Goal: Information Seeking & Learning: Learn about a topic

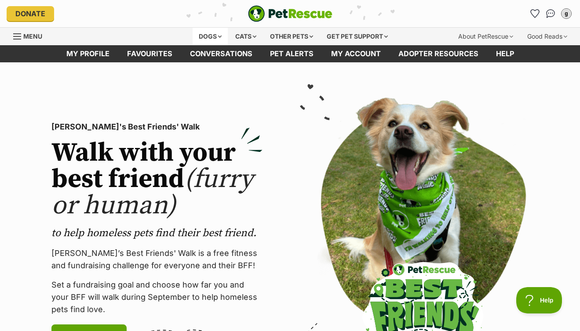
click at [203, 38] on div "Dogs" at bounding box center [210, 37] width 35 height 18
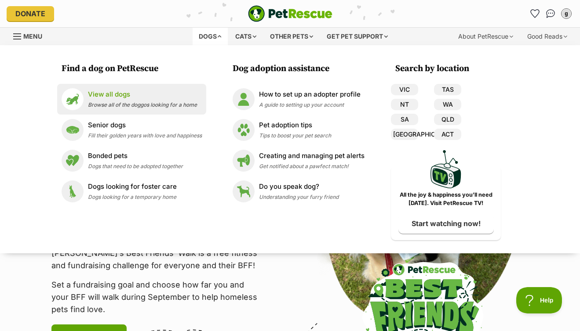
click at [123, 93] on p "View all dogs" at bounding box center [142, 95] width 109 height 10
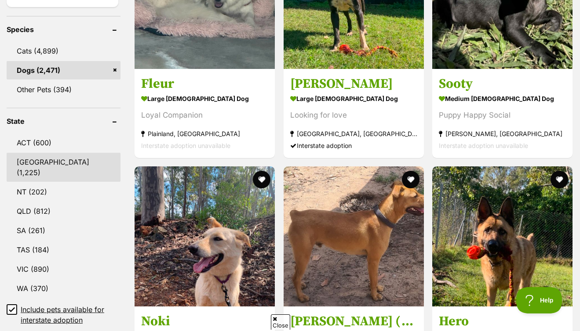
click at [42, 164] on link "NSW (1,225)" at bounding box center [64, 167] width 114 height 29
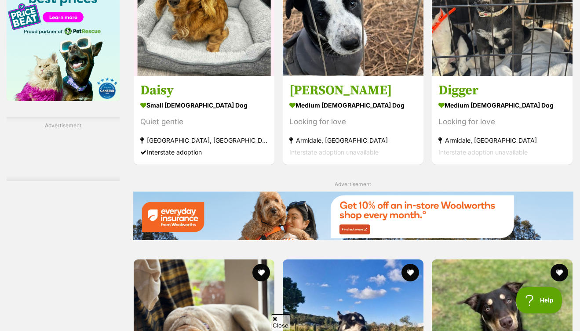
scroll to position [1507, 0]
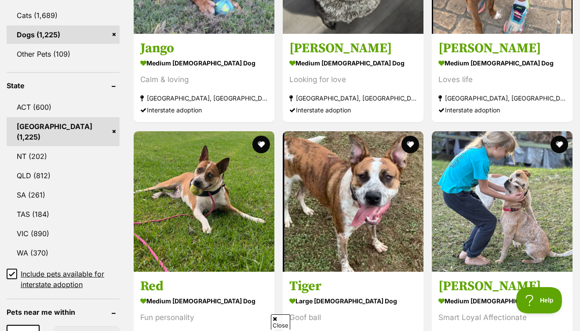
scroll to position [397, 0]
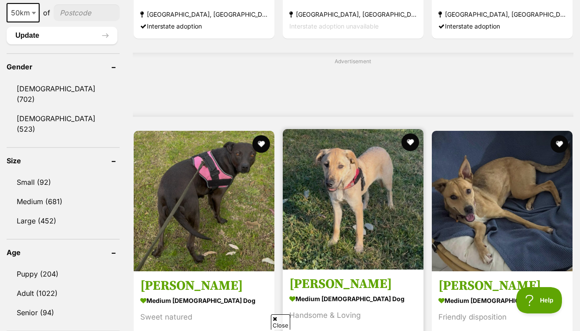
scroll to position [729, 0]
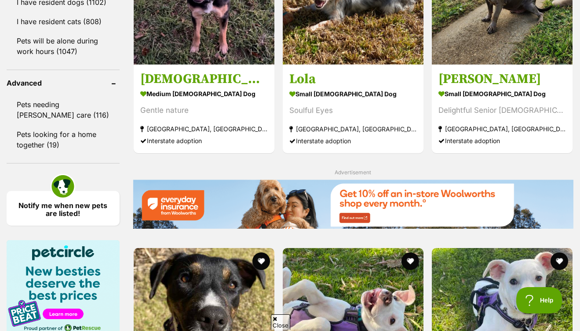
scroll to position [1334, 0]
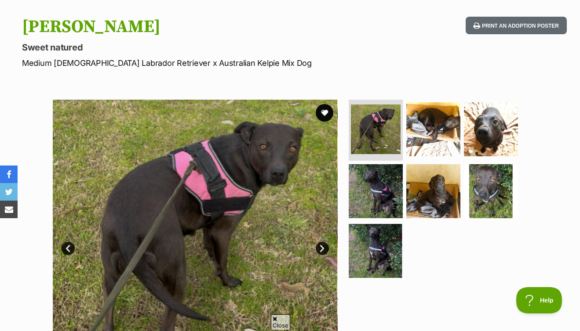
click at [321, 249] on link "Next" at bounding box center [322, 248] width 13 height 13
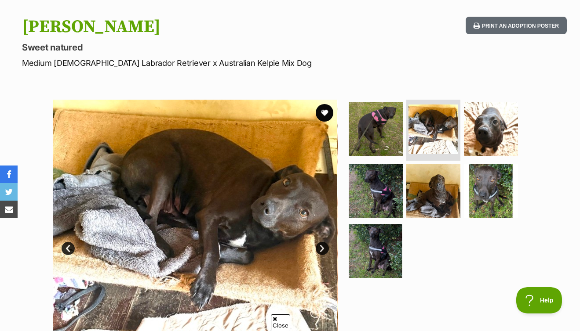
click at [321, 249] on link "Next" at bounding box center [322, 248] width 13 height 13
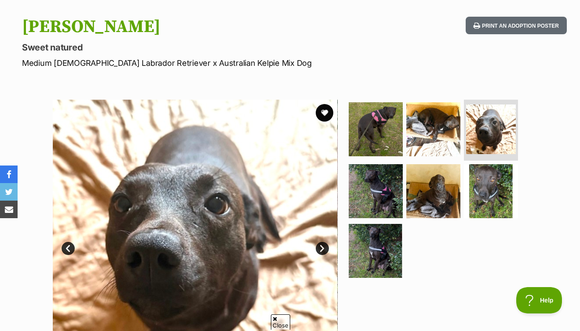
click at [321, 249] on link "Next" at bounding box center [322, 248] width 13 height 13
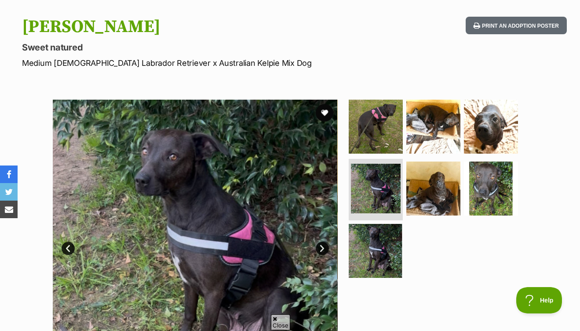
click at [321, 249] on link "Next" at bounding box center [322, 248] width 13 height 13
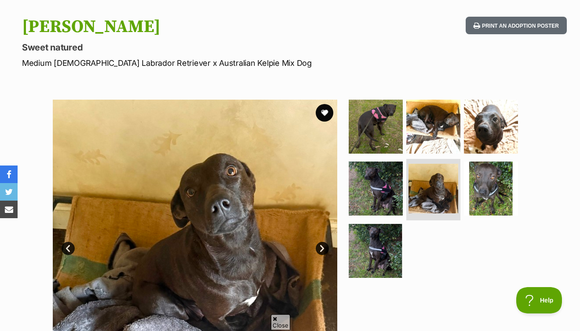
click at [321, 249] on link "Next" at bounding box center [322, 248] width 13 height 13
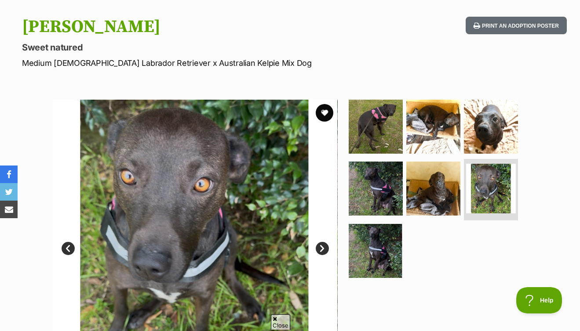
click at [321, 249] on link "Next" at bounding box center [322, 248] width 13 height 13
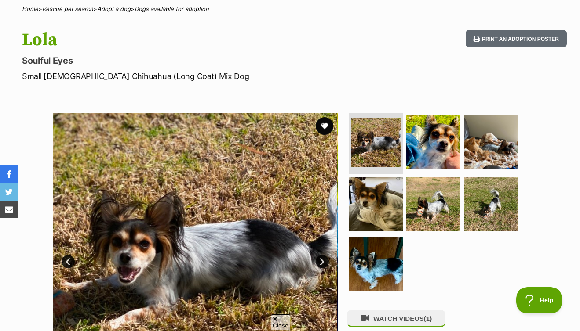
click at [320, 262] on link "Next" at bounding box center [322, 261] width 13 height 13
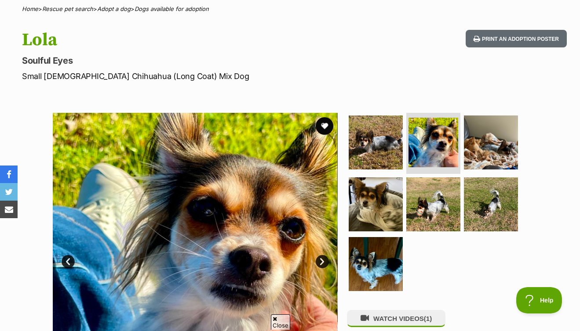
click at [320, 262] on link "Next" at bounding box center [322, 261] width 13 height 13
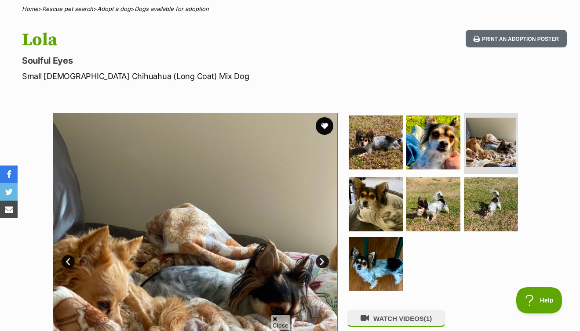
click at [320, 262] on link "Next" at bounding box center [322, 261] width 13 height 13
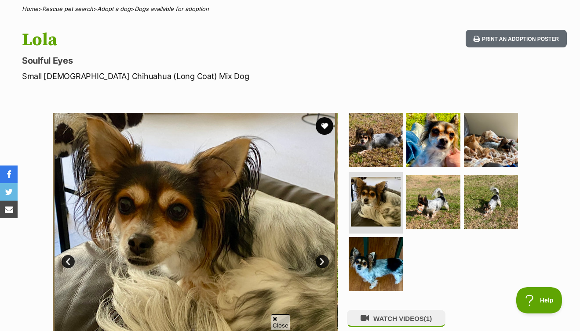
scroll to position [145, 0]
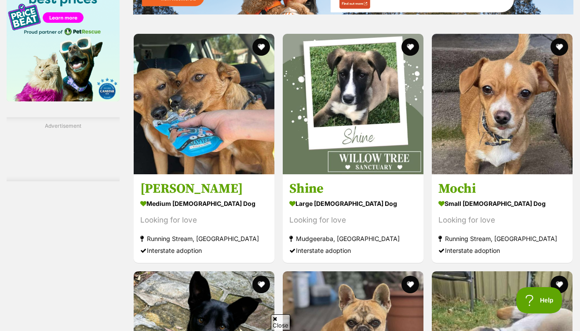
scroll to position [1575, 0]
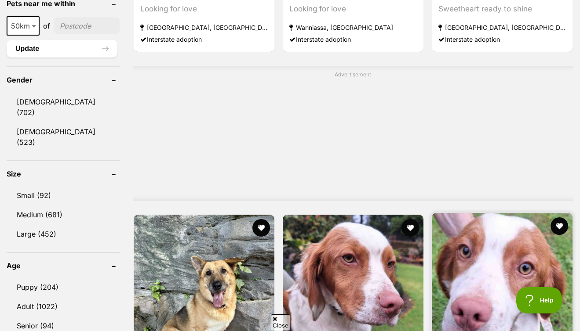
click at [432, 213] on img at bounding box center [502, 283] width 141 height 141
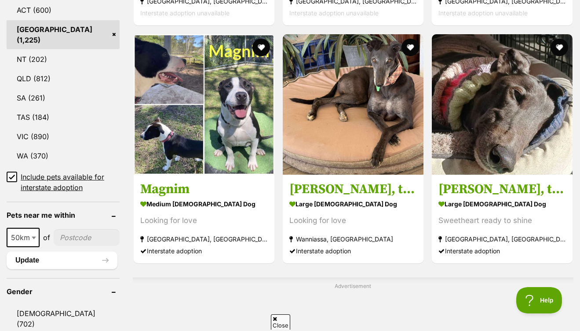
scroll to position [448, 0]
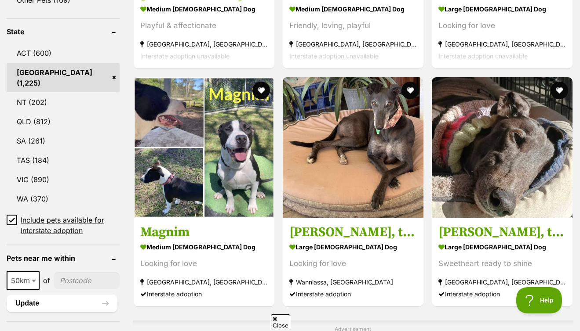
drag, startPoint x: 564, startPoint y: 48, endPoint x: 563, endPoint y: 54, distance: 6.7
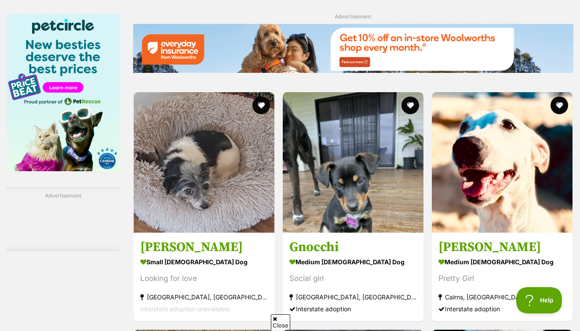
scroll to position [1451, 0]
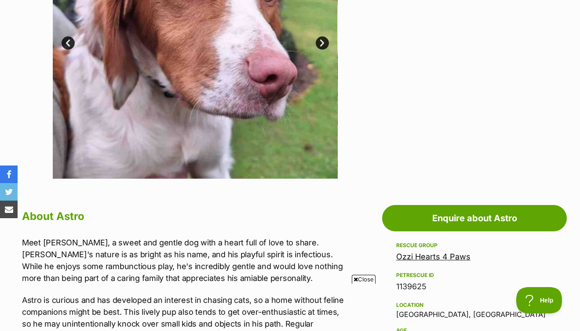
scroll to position [118, 0]
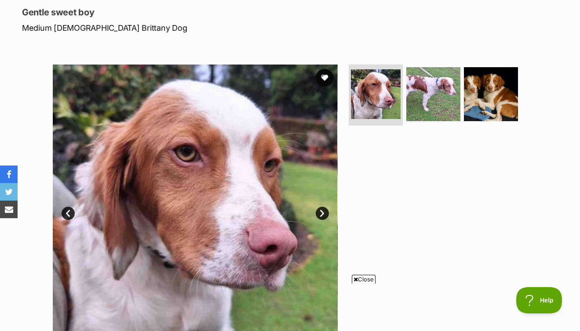
click at [321, 208] on link "Next" at bounding box center [322, 213] width 13 height 13
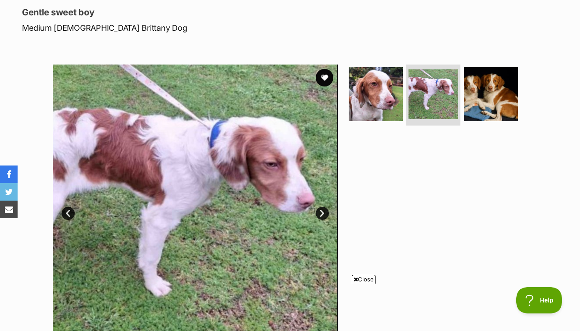
click at [321, 208] on link "Next" at bounding box center [322, 213] width 13 height 13
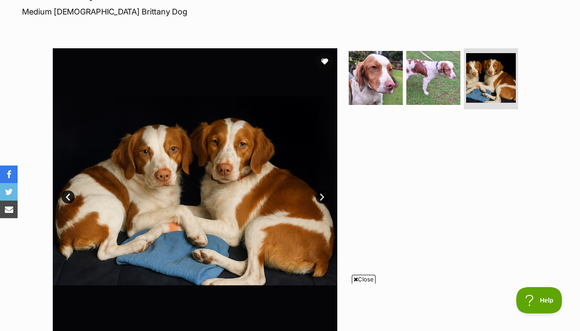
scroll to position [190, 0]
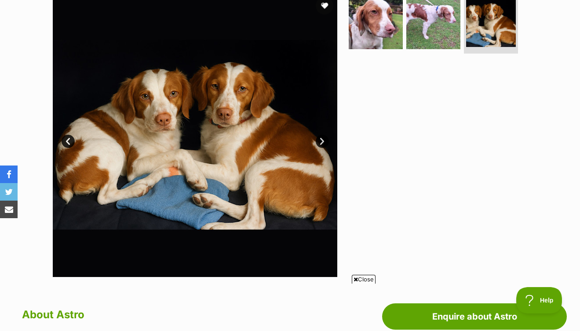
click at [321, 140] on link "Next" at bounding box center [322, 141] width 13 height 13
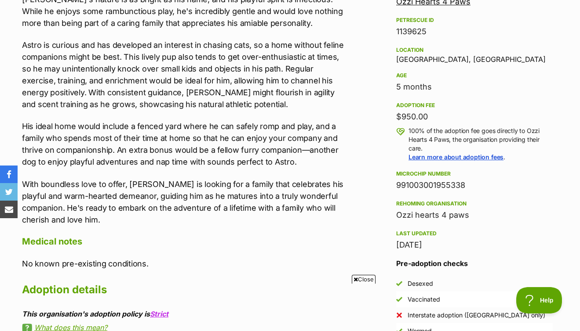
scroll to position [552, 0]
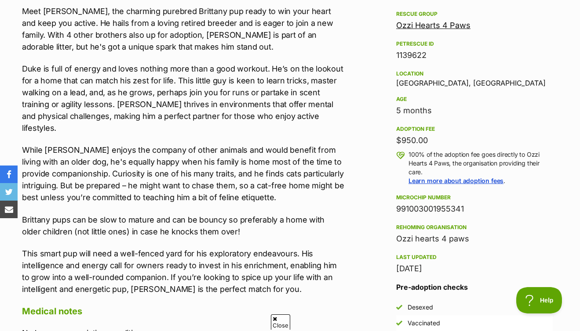
scroll to position [526, 0]
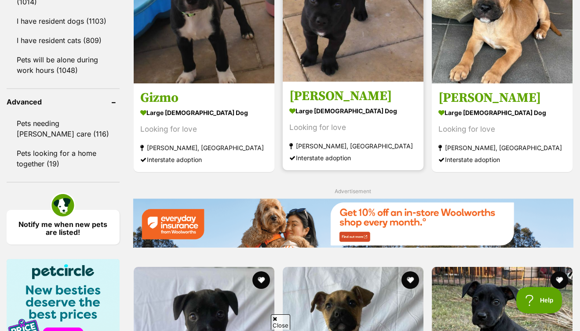
scroll to position [1320, 0]
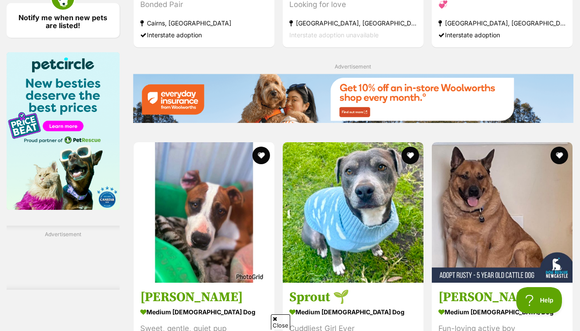
scroll to position [1405, 0]
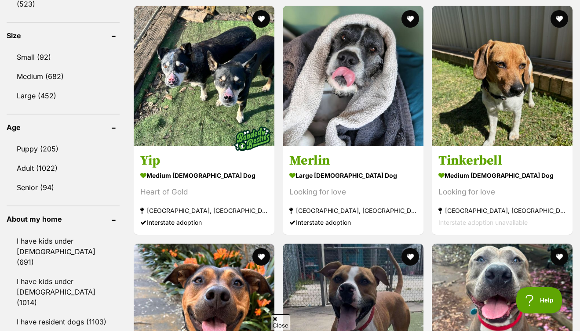
scroll to position [669, 0]
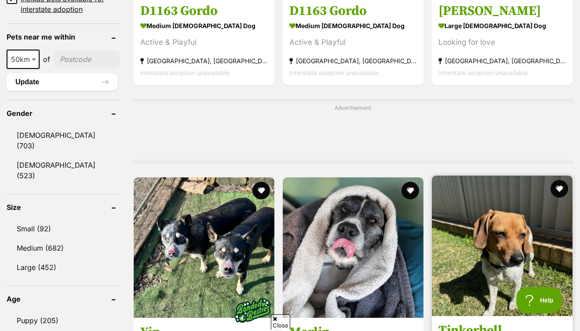
click at [432, 176] on img at bounding box center [502, 246] width 141 height 141
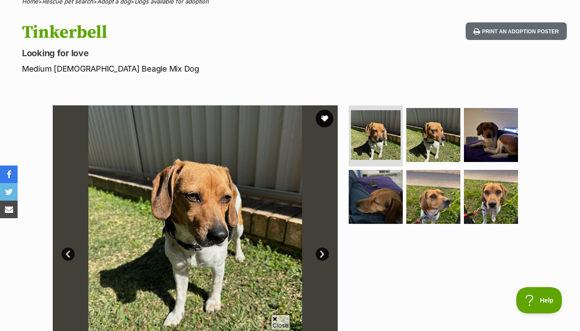
click at [318, 257] on link "Next" at bounding box center [322, 254] width 13 height 13
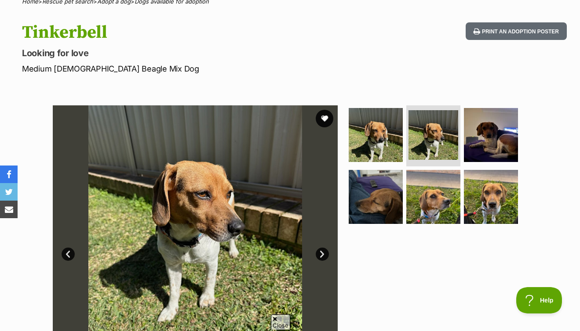
click at [318, 257] on link "Next" at bounding box center [322, 254] width 13 height 13
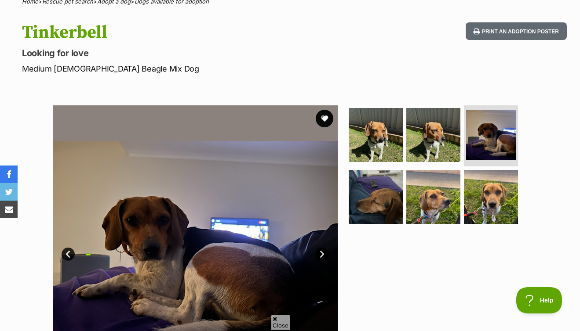
click at [318, 257] on link "Next" at bounding box center [322, 254] width 13 height 13
